Goal: Obtain resource: Download file/media

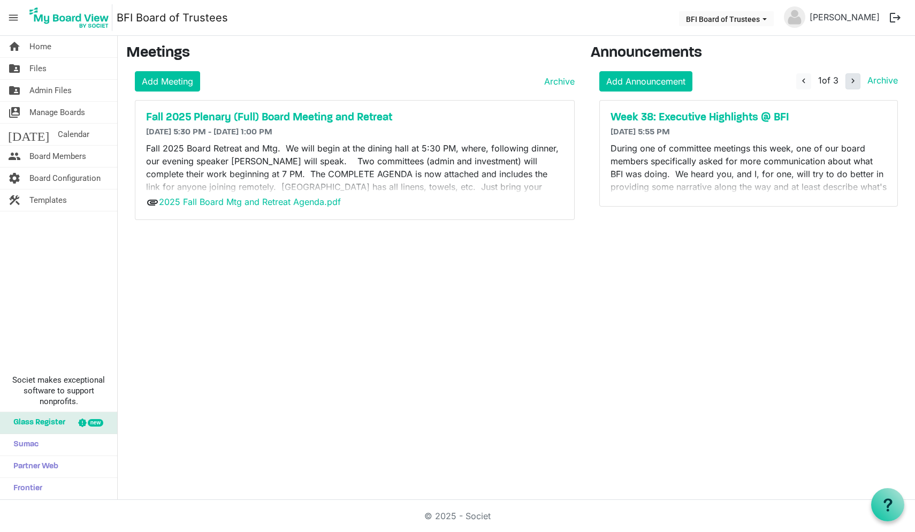
click at [853, 81] on span "navigate_next" at bounding box center [854, 81] width 10 height 10
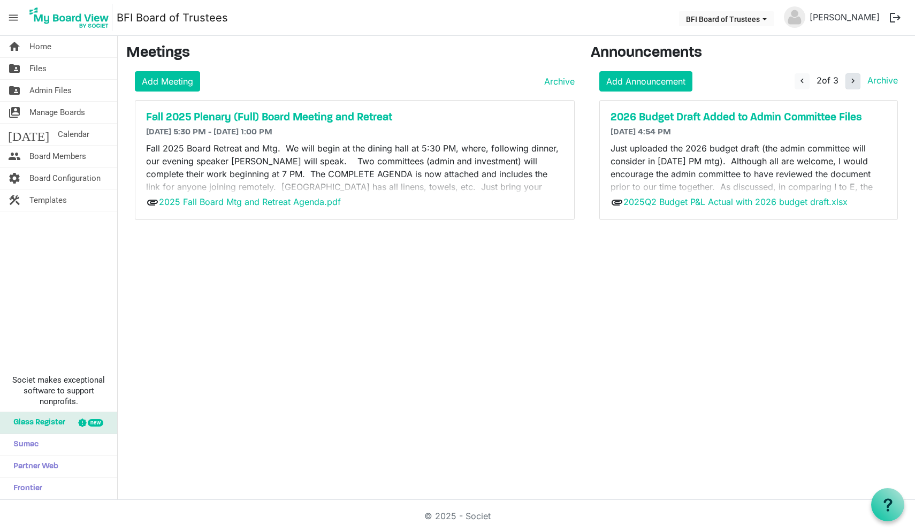
click at [852, 81] on span "navigate_next" at bounding box center [854, 81] width 10 height 10
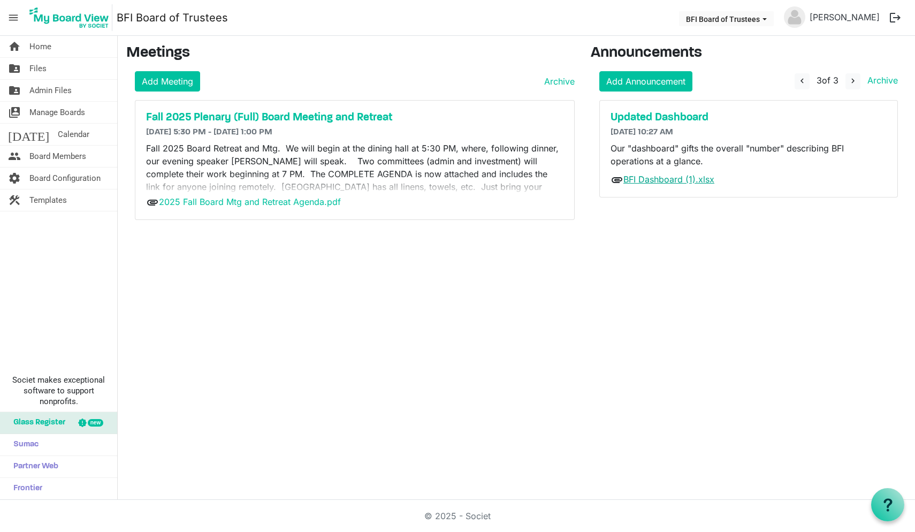
click at [658, 179] on link "BFI Dashboard (1).xlsx" at bounding box center [669, 179] width 91 height 11
click at [37, 66] on span "Files" at bounding box center [37, 68] width 17 height 21
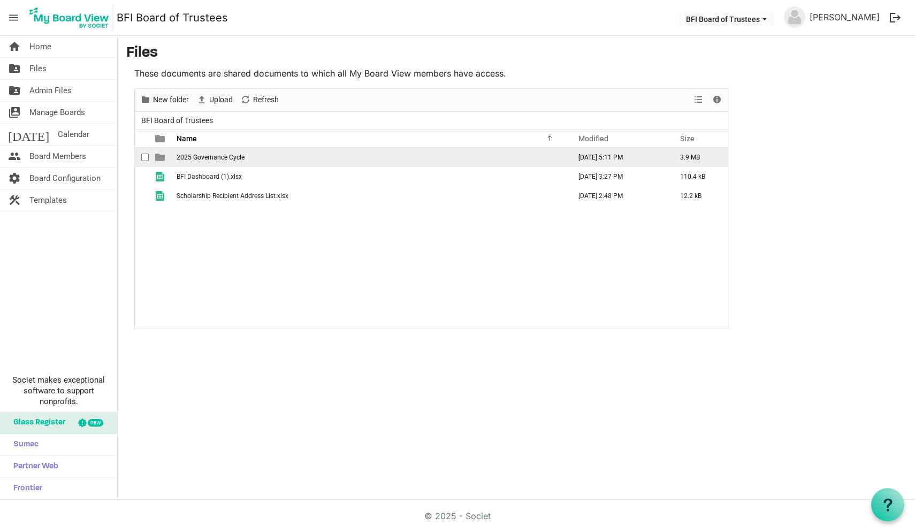
click at [197, 157] on span "2025 Governance Cycle" at bounding box center [211, 157] width 68 height 7
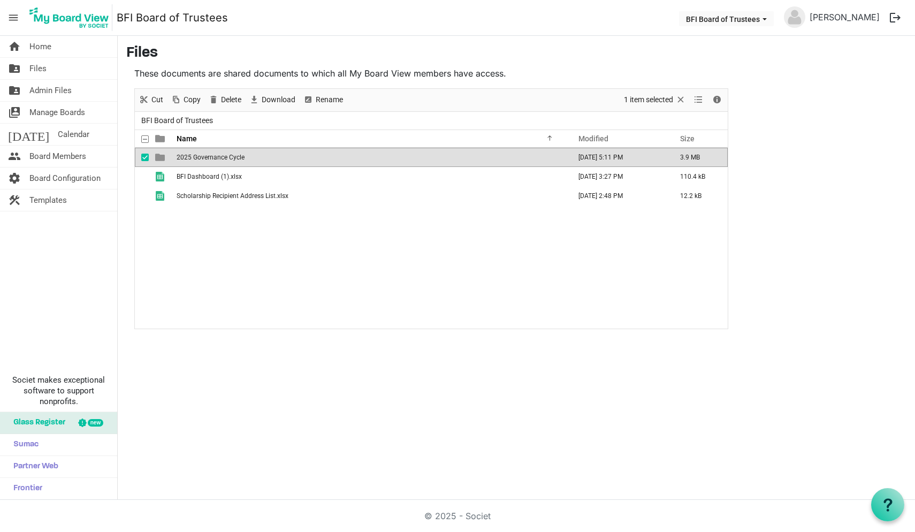
click at [197, 157] on span "2025 Governance Cycle" at bounding box center [211, 157] width 68 height 7
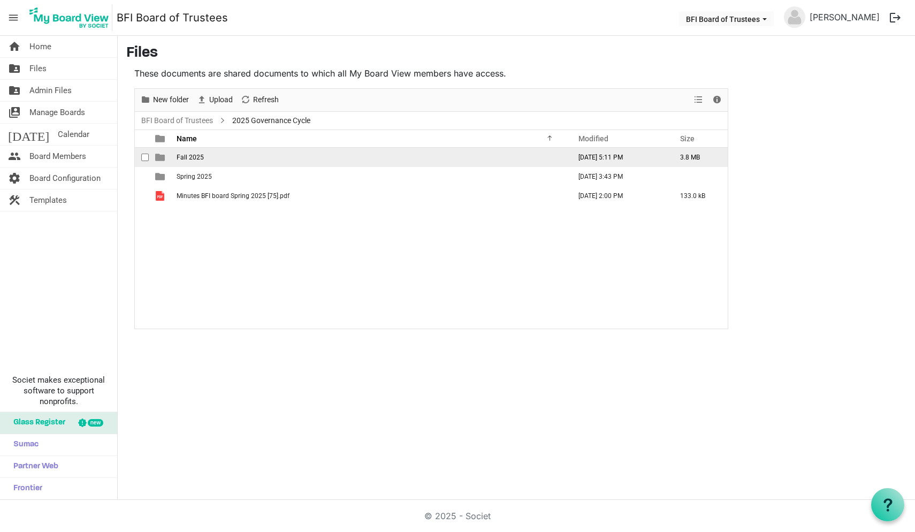
click at [193, 159] on span "Fall 2025" at bounding box center [190, 157] width 27 height 7
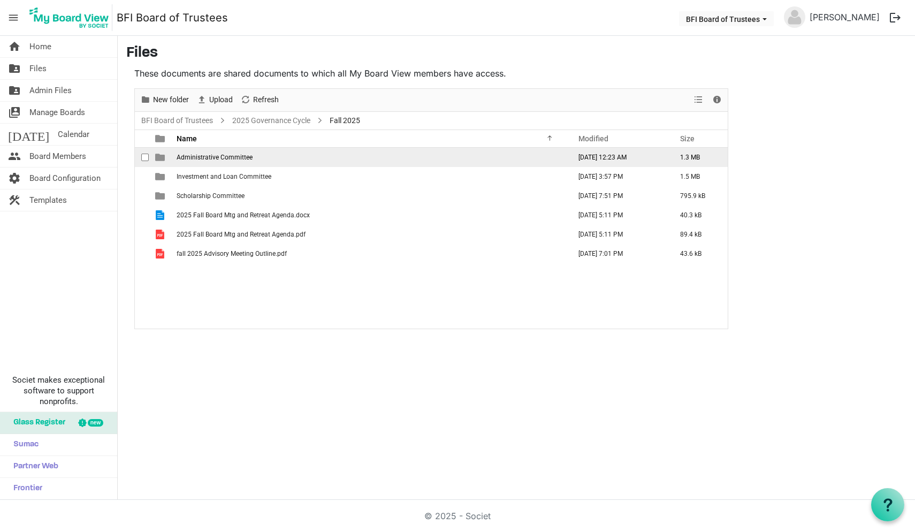
click at [206, 157] on span "Administrative Committee" at bounding box center [215, 157] width 76 height 7
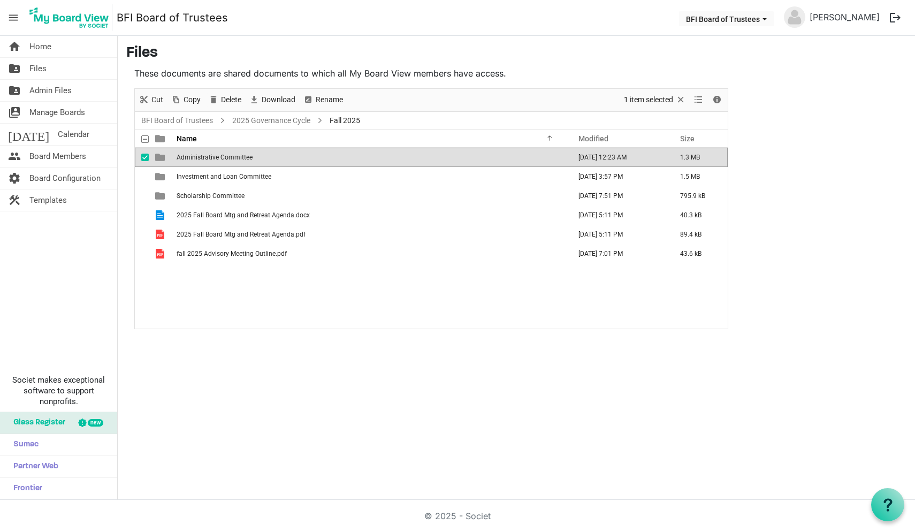
click at [206, 157] on span "Administrative Committee" at bounding box center [215, 157] width 76 height 7
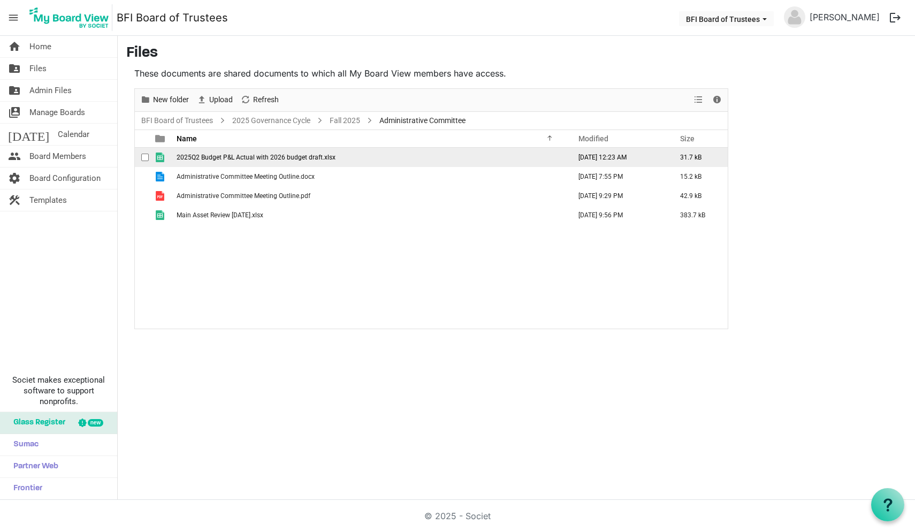
click at [250, 154] on span "2025Q2 Budget P&L Actual with 2026 budget draft.xlsx" at bounding box center [256, 157] width 159 height 7
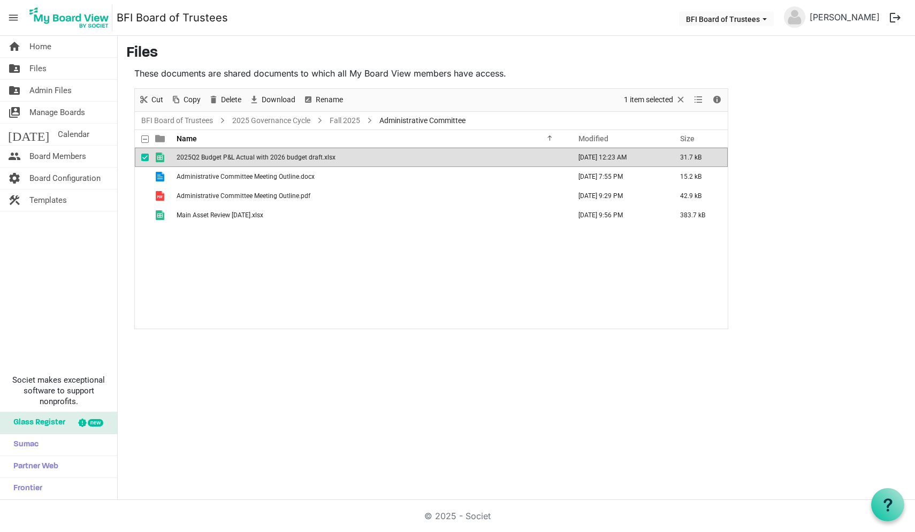
click at [250, 154] on span "2025Q2 Budget P&L Actual with 2026 budget draft.xlsx" at bounding box center [256, 157] width 159 height 7
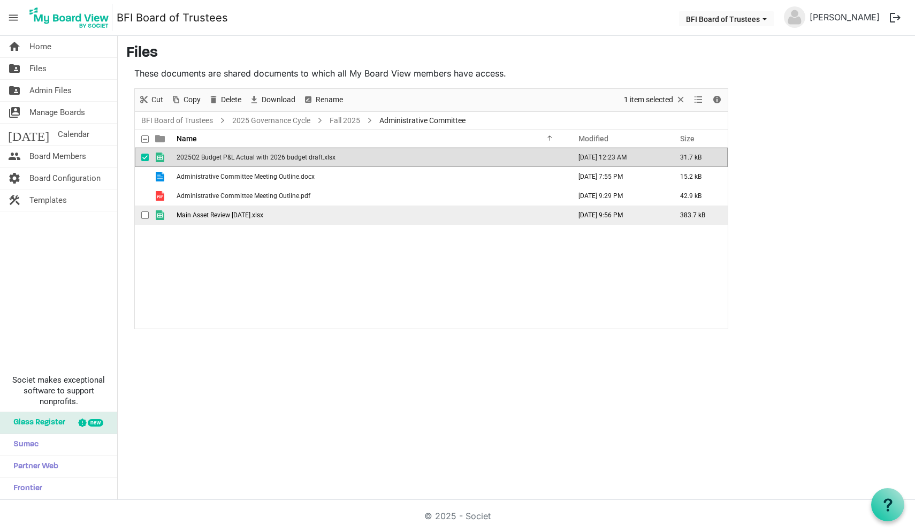
click at [197, 215] on span "Main Asset Review [DATE].xlsx" at bounding box center [220, 214] width 87 height 7
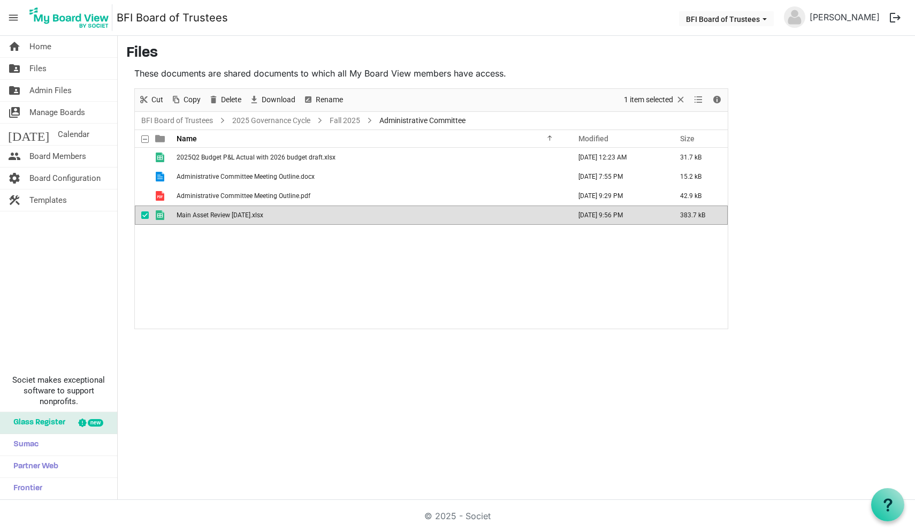
click at [197, 215] on span "Main Asset Review [DATE].xlsx" at bounding box center [220, 214] width 87 height 7
click at [339, 119] on link "Fall 2025" at bounding box center [345, 120] width 35 height 13
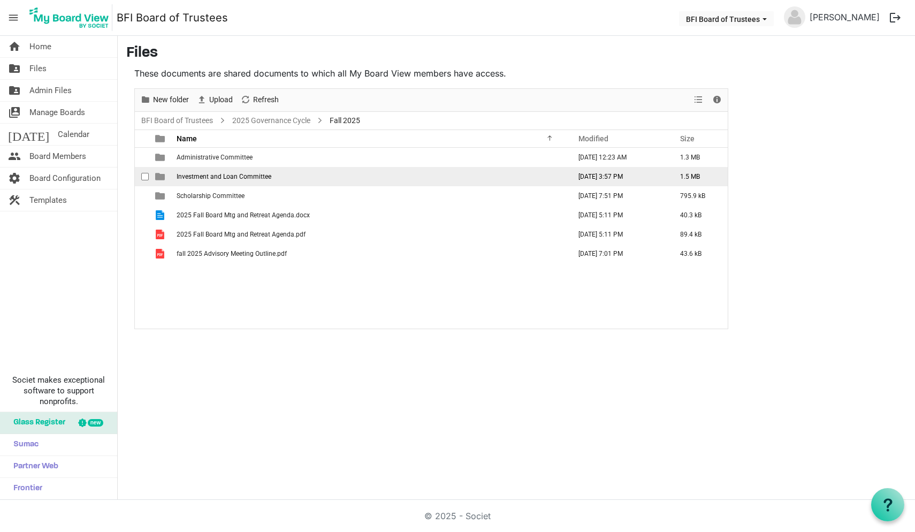
click at [216, 180] on span "Investment and Loan Committee" at bounding box center [224, 176] width 95 height 7
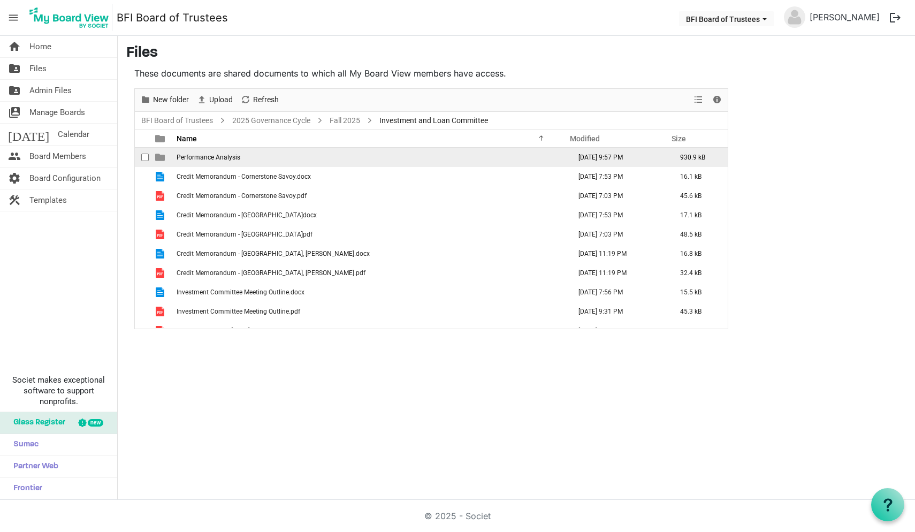
click at [209, 156] on span "Performance Analysis" at bounding box center [209, 157] width 64 height 7
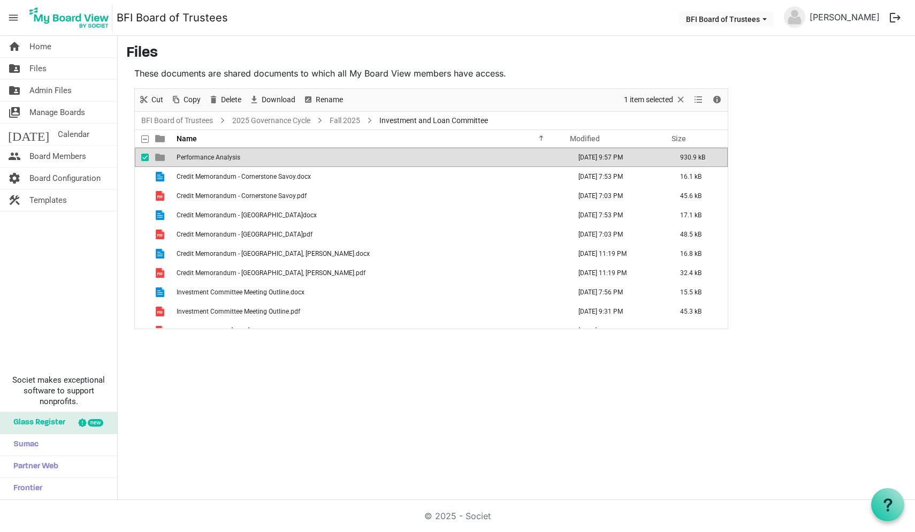
click at [209, 156] on span "Performance Analysis" at bounding box center [209, 157] width 64 height 7
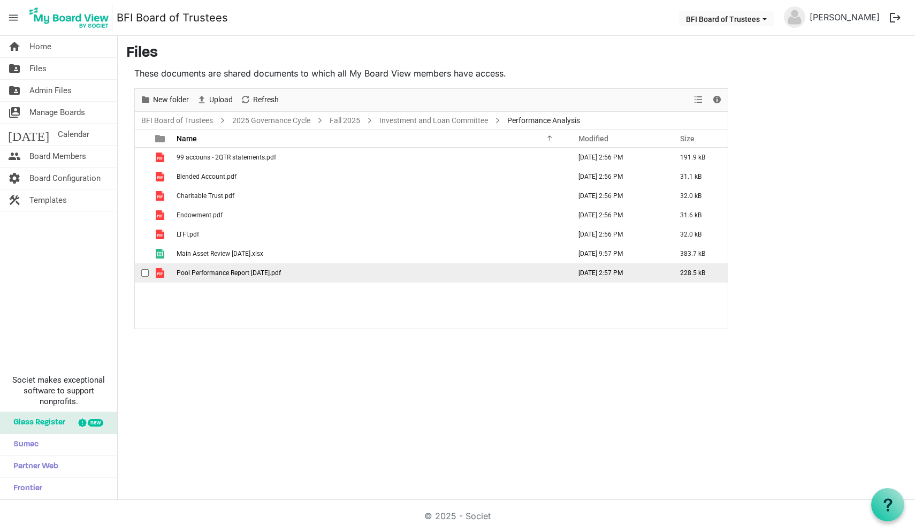
click at [214, 274] on span "Pool Performance Report [DATE].pdf" at bounding box center [229, 272] width 104 height 7
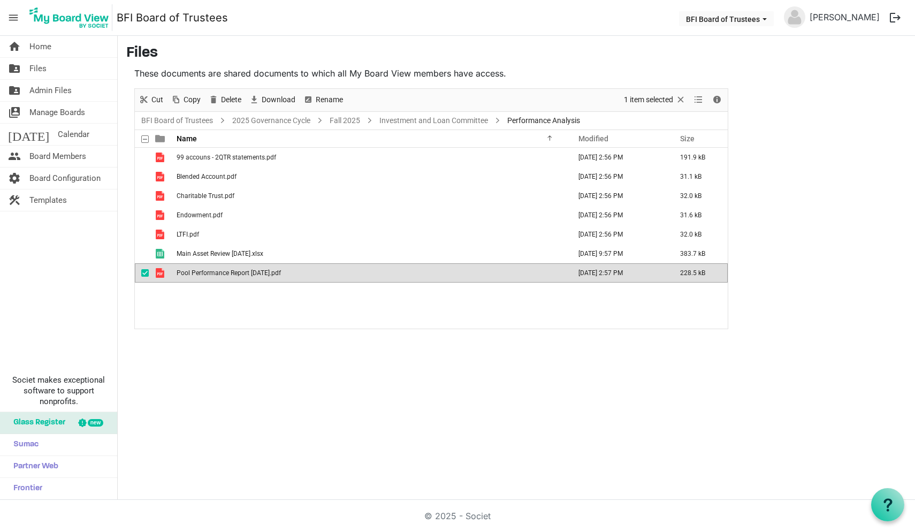
click at [214, 274] on span "Pool Performance Report [DATE].pdf" at bounding box center [229, 272] width 104 height 7
click at [314, 20] on nav "menu BFI Board of Trustees BFI Board of Trustees [PERSON_NAME] logout" at bounding box center [457, 18] width 915 height 36
